Goal: Task Accomplishment & Management: Use online tool/utility

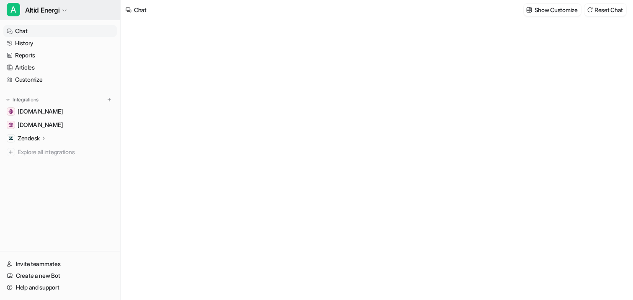
click at [51, 15] on span "Altid Energi" at bounding box center [42, 10] width 34 height 12
type textarea "**********"
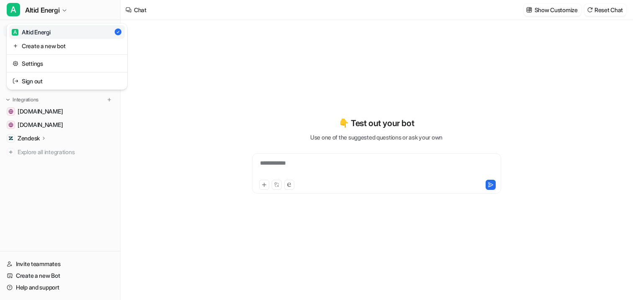
click at [176, 54] on div "**********" at bounding box center [316, 150] width 633 height 300
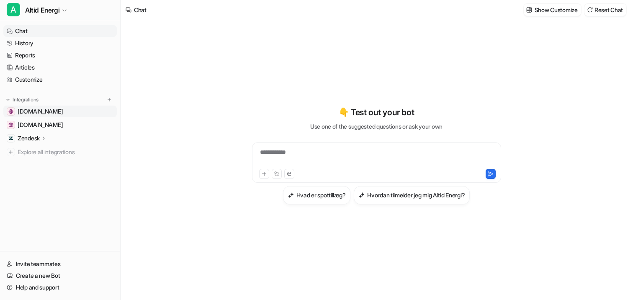
copy link "[DOMAIN_NAME]"
